Goal: Task Accomplishment & Management: Manage account settings

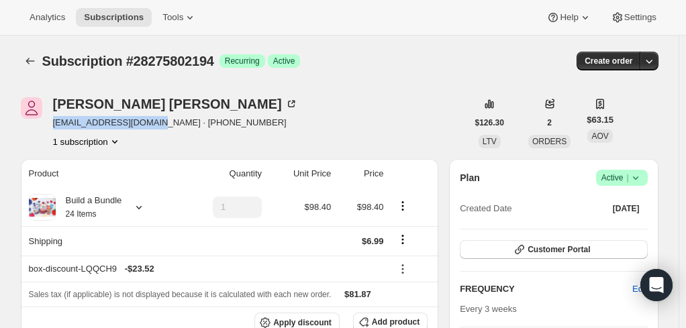
drag, startPoint x: 149, startPoint y: 123, endPoint x: 56, endPoint y: 129, distance: 93.4
click at [52, 129] on div "[PERSON_NAME] [EMAIL_ADDRESS][DOMAIN_NAME] · [PHONE_NUMBER] 1 subscription" at bounding box center [244, 122] width 446 height 51
click at [154, 114] on div "[PERSON_NAME] [EMAIL_ADDRESS][DOMAIN_NAME] · [PHONE_NUMBER] 1 subscription" at bounding box center [175, 122] width 245 height 51
drag, startPoint x: 159, startPoint y: 120, endPoint x: 55, endPoint y: 124, distance: 104.1
click at [55, 124] on div "[PERSON_NAME] [EMAIL_ADDRESS][DOMAIN_NAME] · [PHONE_NUMBER] 1 subscription" at bounding box center [244, 122] width 446 height 51
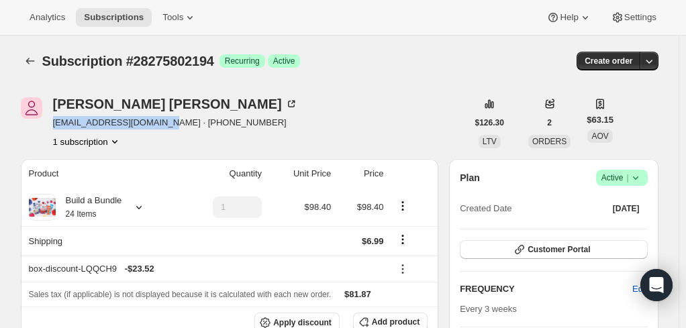
copy span "[EMAIL_ADDRESS][DOMAIN_NAME]"
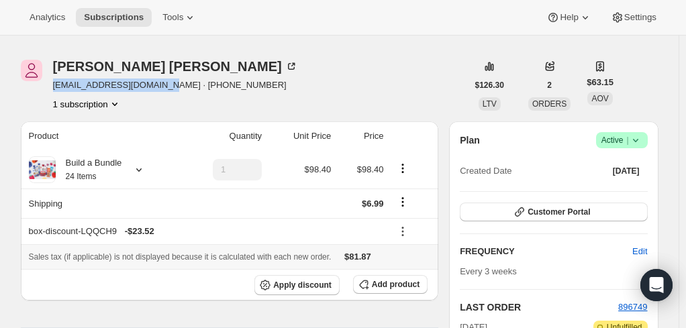
scroll to position [67, 0]
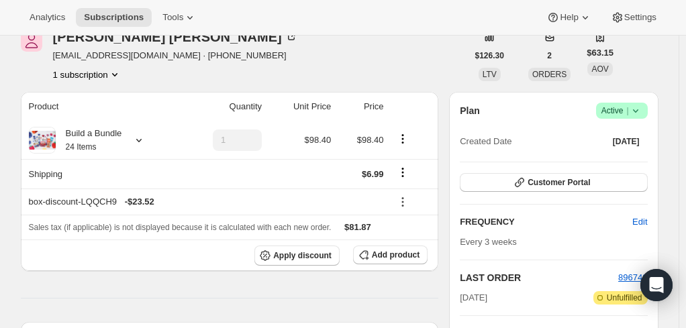
click at [617, 114] on span "Active |" at bounding box center [621, 110] width 41 height 13
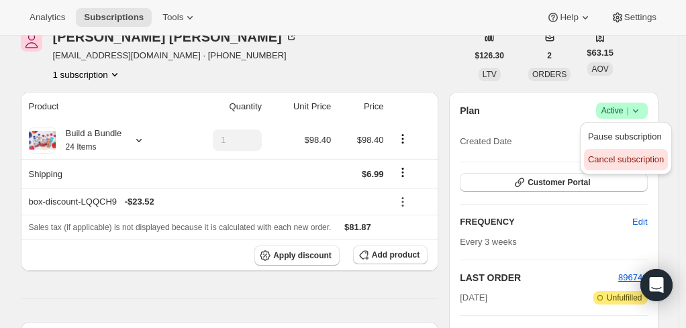
click at [612, 164] on span "Cancel subscription" at bounding box center [626, 159] width 76 height 10
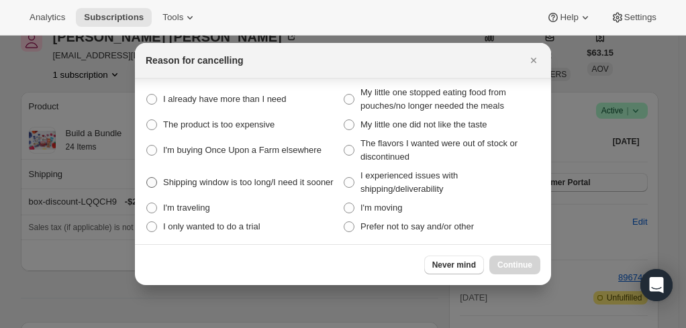
scroll to position [8, 0]
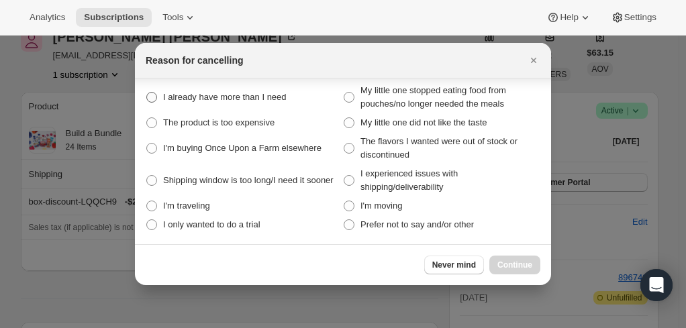
click at [151, 95] on span ":r13:" at bounding box center [151, 97] width 11 height 11
click at [147, 93] on need "I already have more than I need" at bounding box center [146, 92] width 1 height 1
radio need "true"
click at [507, 268] on span "Continue" at bounding box center [514, 265] width 35 height 11
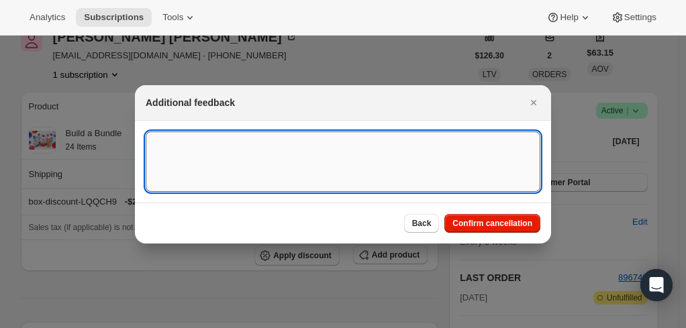
click at [221, 147] on textarea ":r13:" at bounding box center [343, 162] width 395 height 60
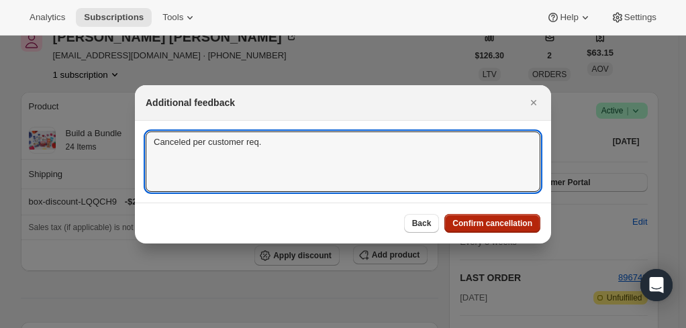
type textarea "Canceled per customer req."
click at [462, 218] on span "Confirm cancellation" at bounding box center [492, 223] width 80 height 11
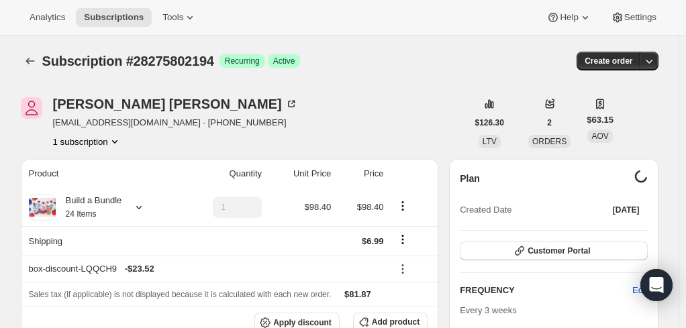
scroll to position [67, 0]
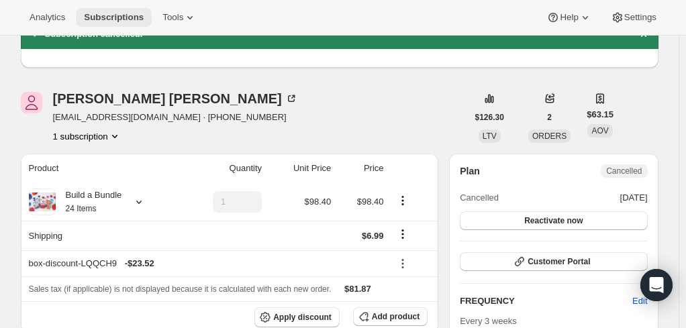
click at [104, 13] on span "Subscriptions" at bounding box center [114, 17] width 60 height 11
